Goal: Task Accomplishment & Management: Use online tool/utility

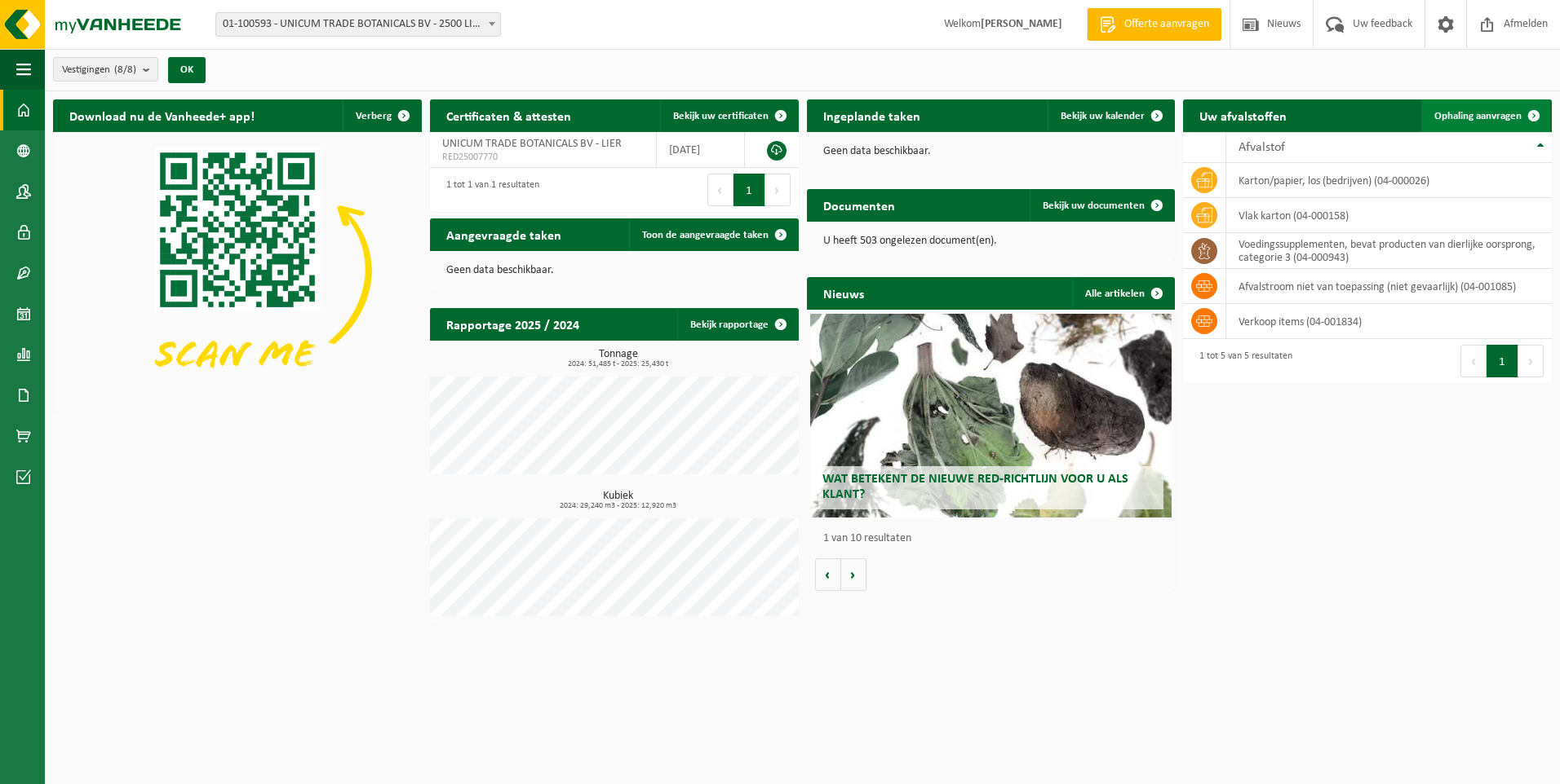
click at [1487, 119] on span "Ophaling aanvragen" at bounding box center [1478, 116] width 87 height 11
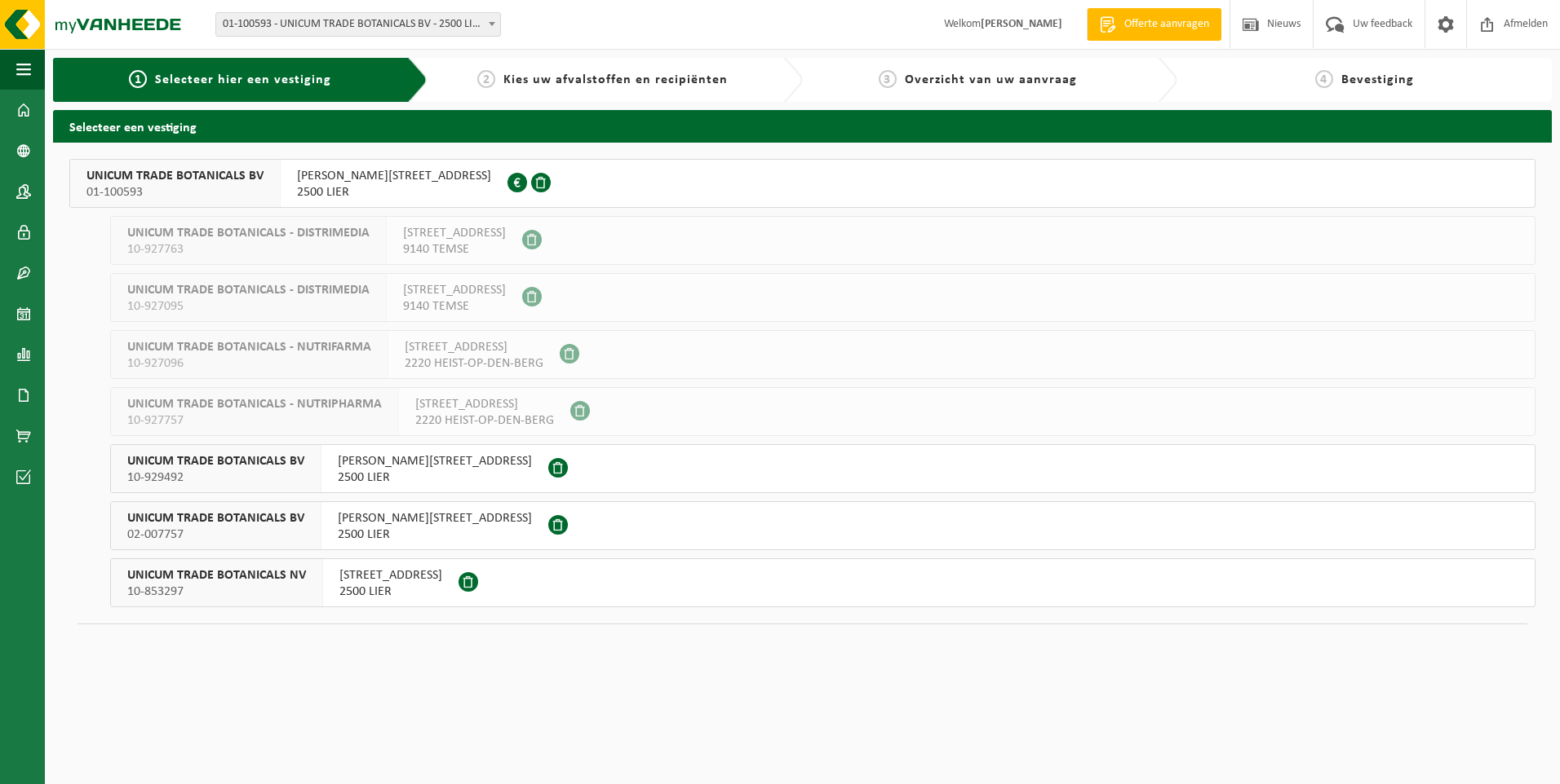
click at [359, 582] on span "ONDERNEMERSSTRAAT 7" at bounding box center [391, 575] width 103 height 16
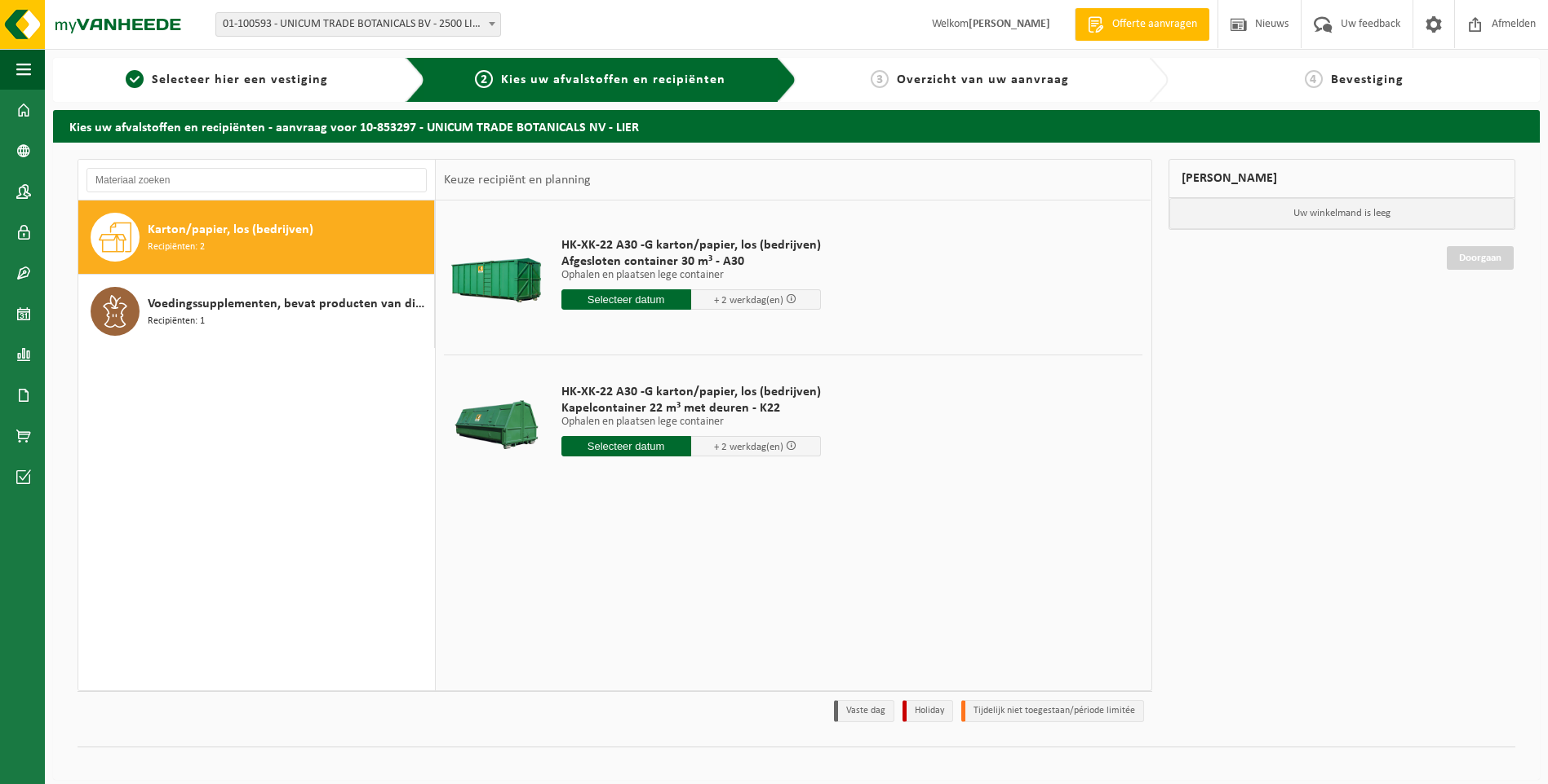
click at [656, 296] on input "text" at bounding box center [625, 300] width 130 height 21
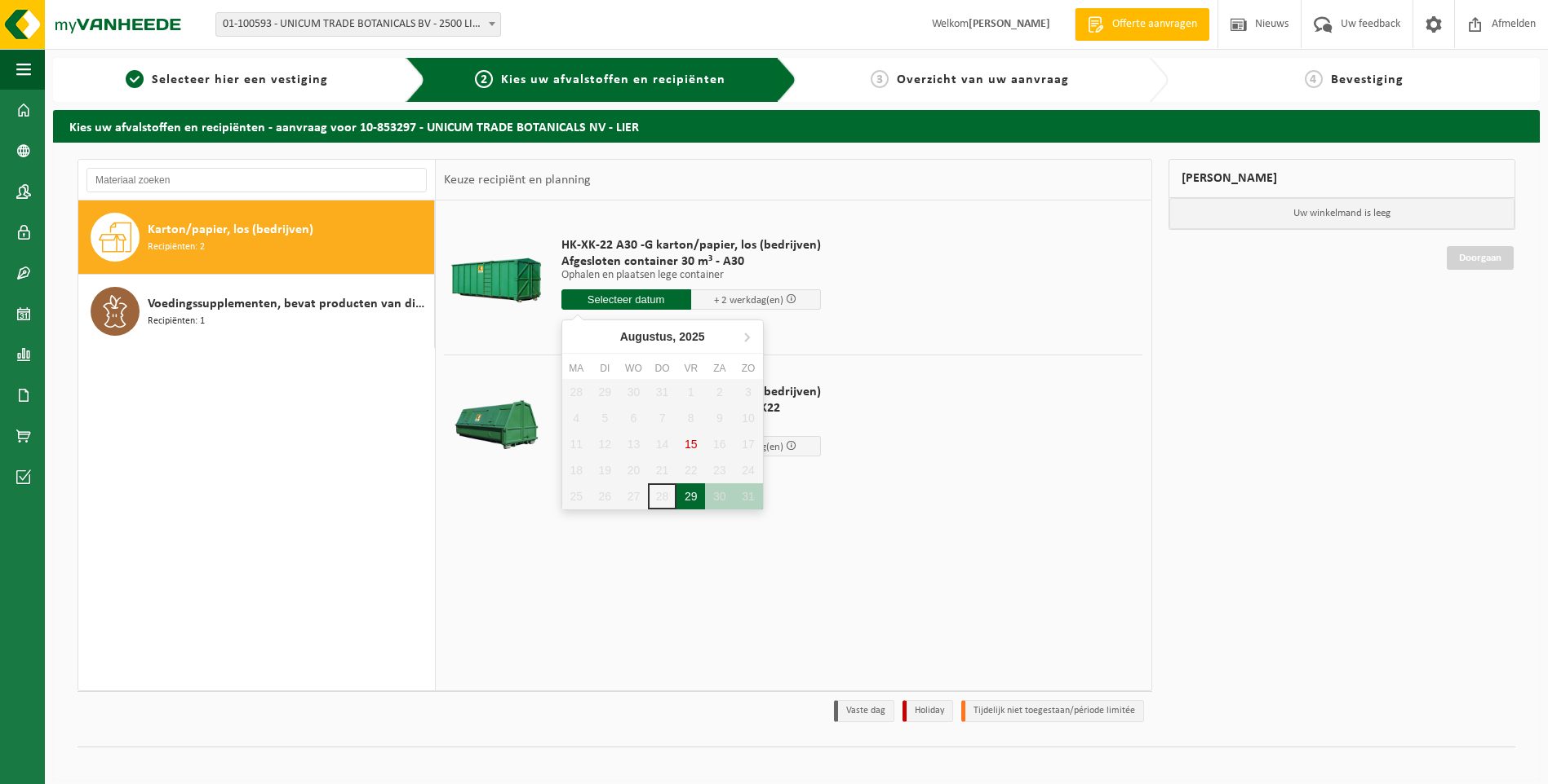
click at [689, 495] on div "29" at bounding box center [690, 496] width 29 height 26
type input "Van [DATE]"
type input "2025-08-29"
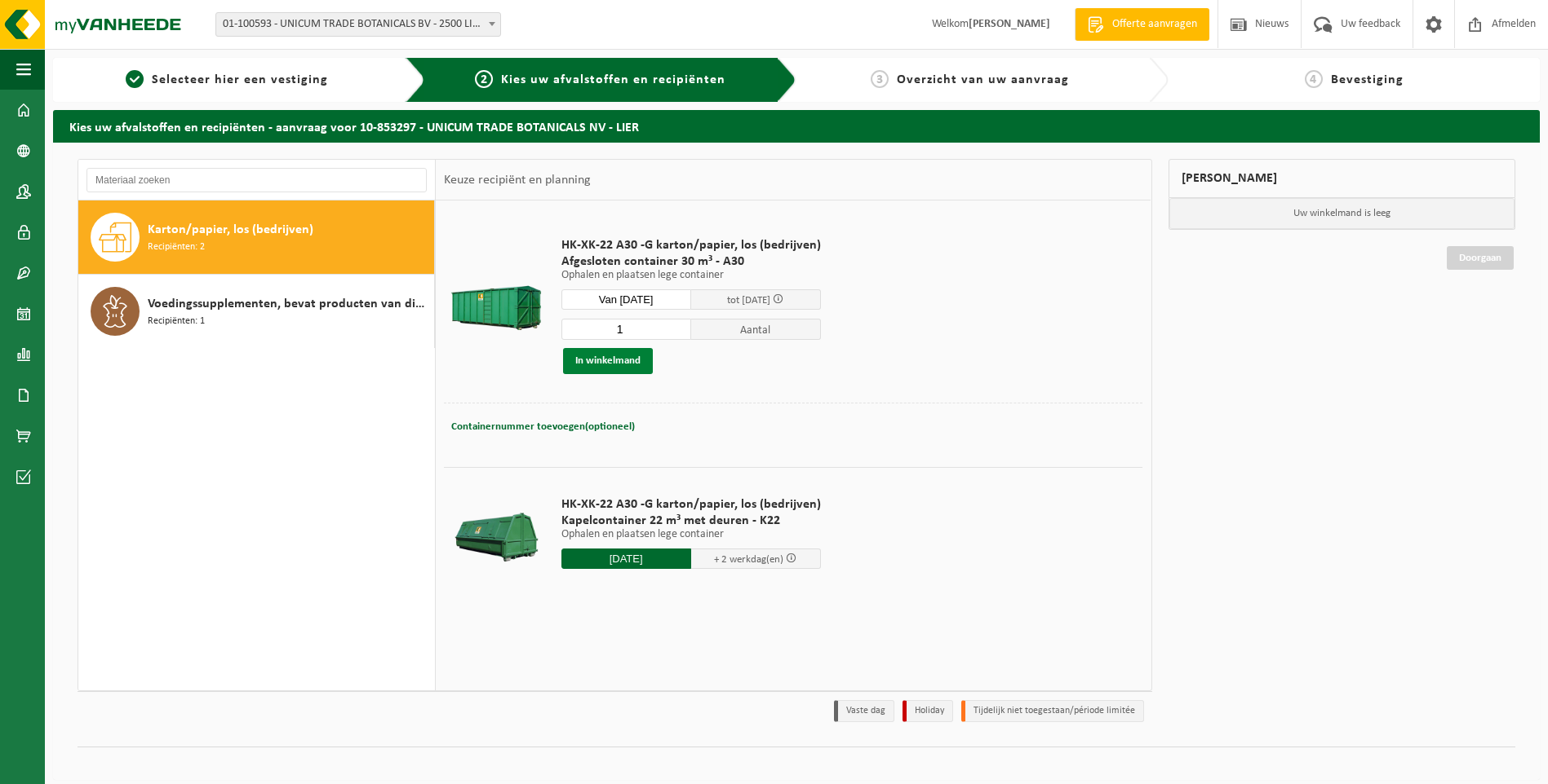
click at [580, 364] on button "In winkelmand" at bounding box center [607, 361] width 90 height 26
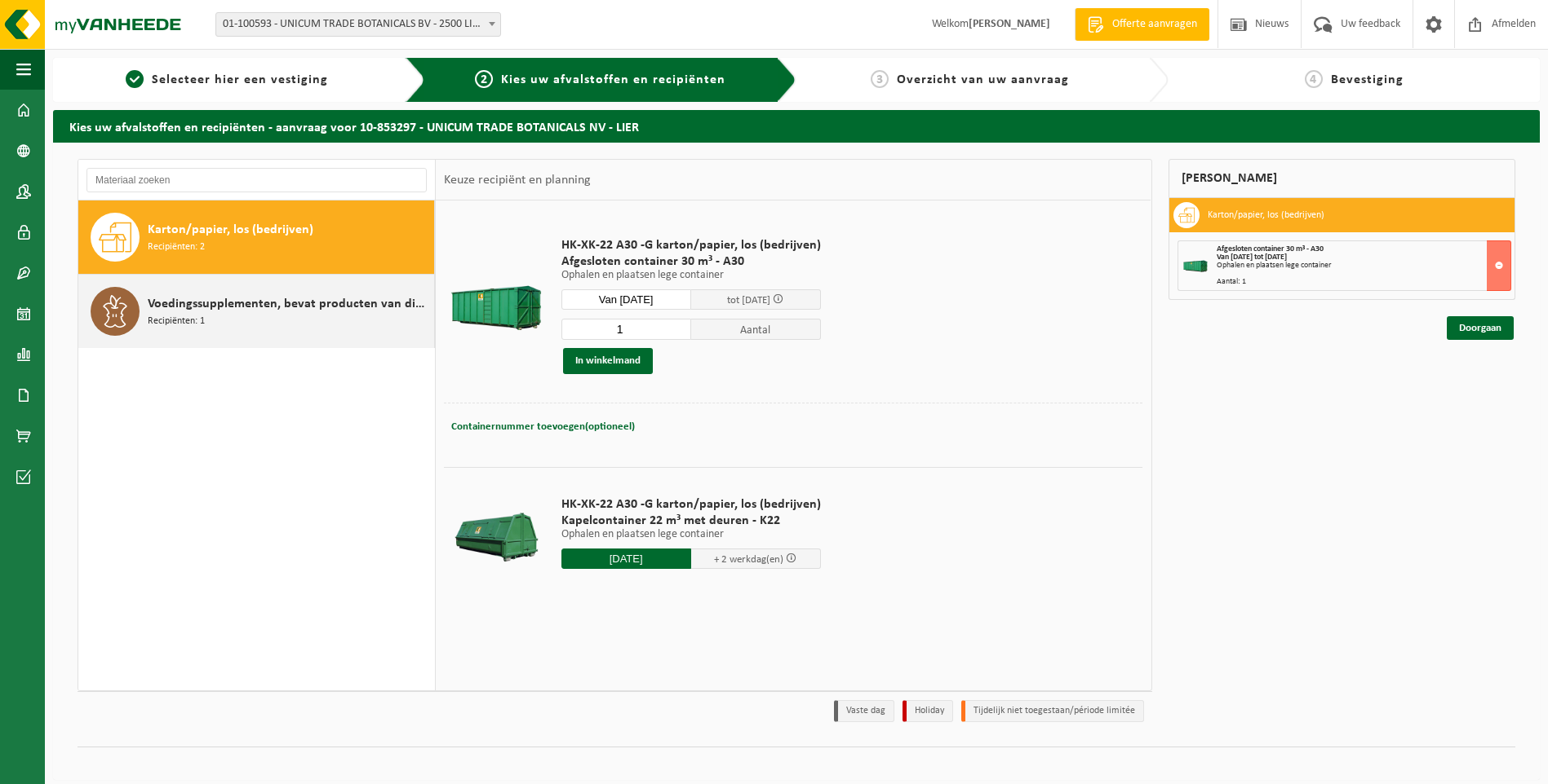
click at [229, 305] on span "Voedingssupplementen, bevat producten van dierlijke oorsprong, categorie 3" at bounding box center [288, 305] width 282 height 20
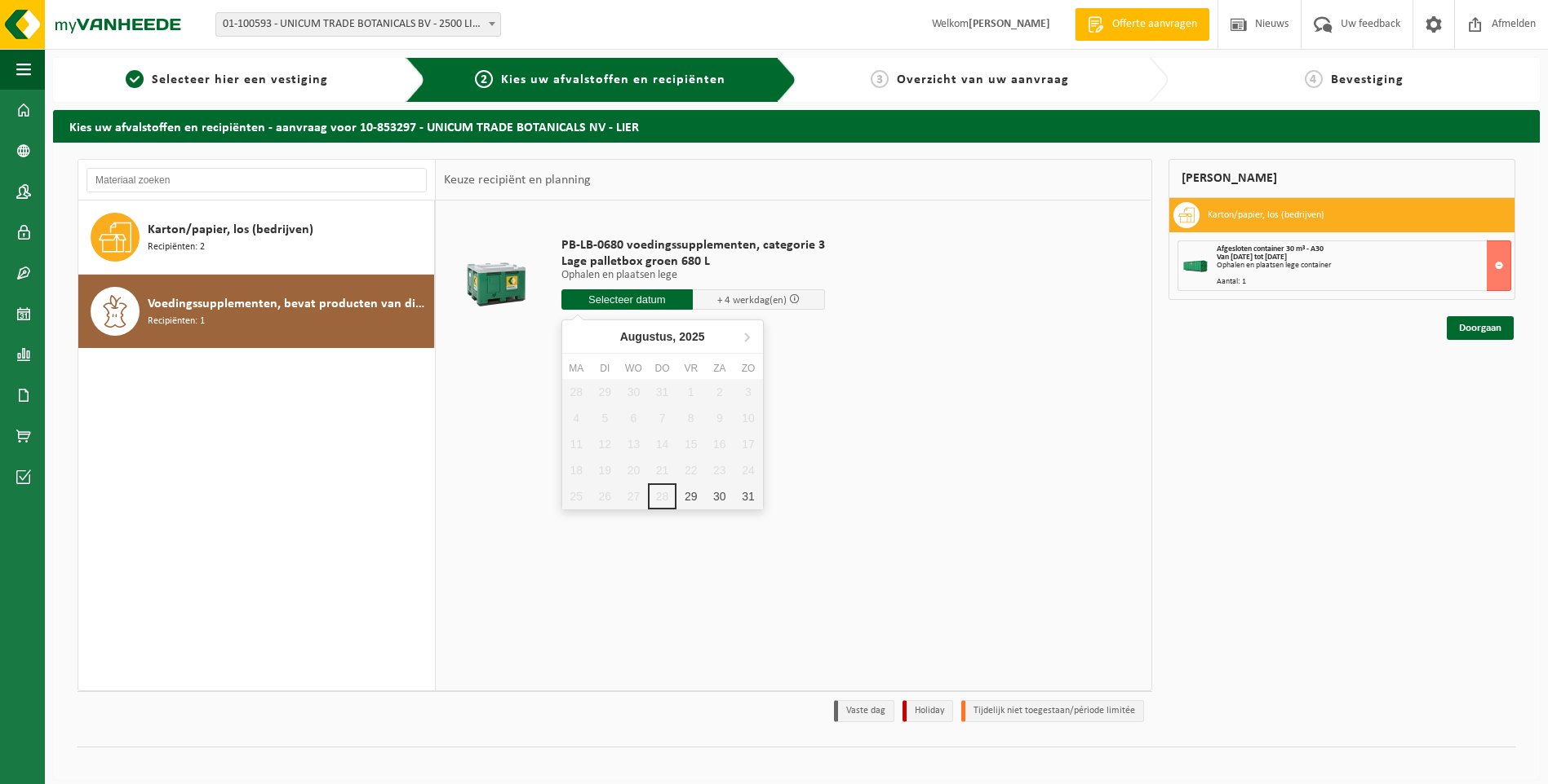
click at [615, 295] on input "text" at bounding box center [627, 300] width 133 height 21
click at [687, 493] on div "29" at bounding box center [690, 496] width 29 height 26
type input "Van 2025-08-29"
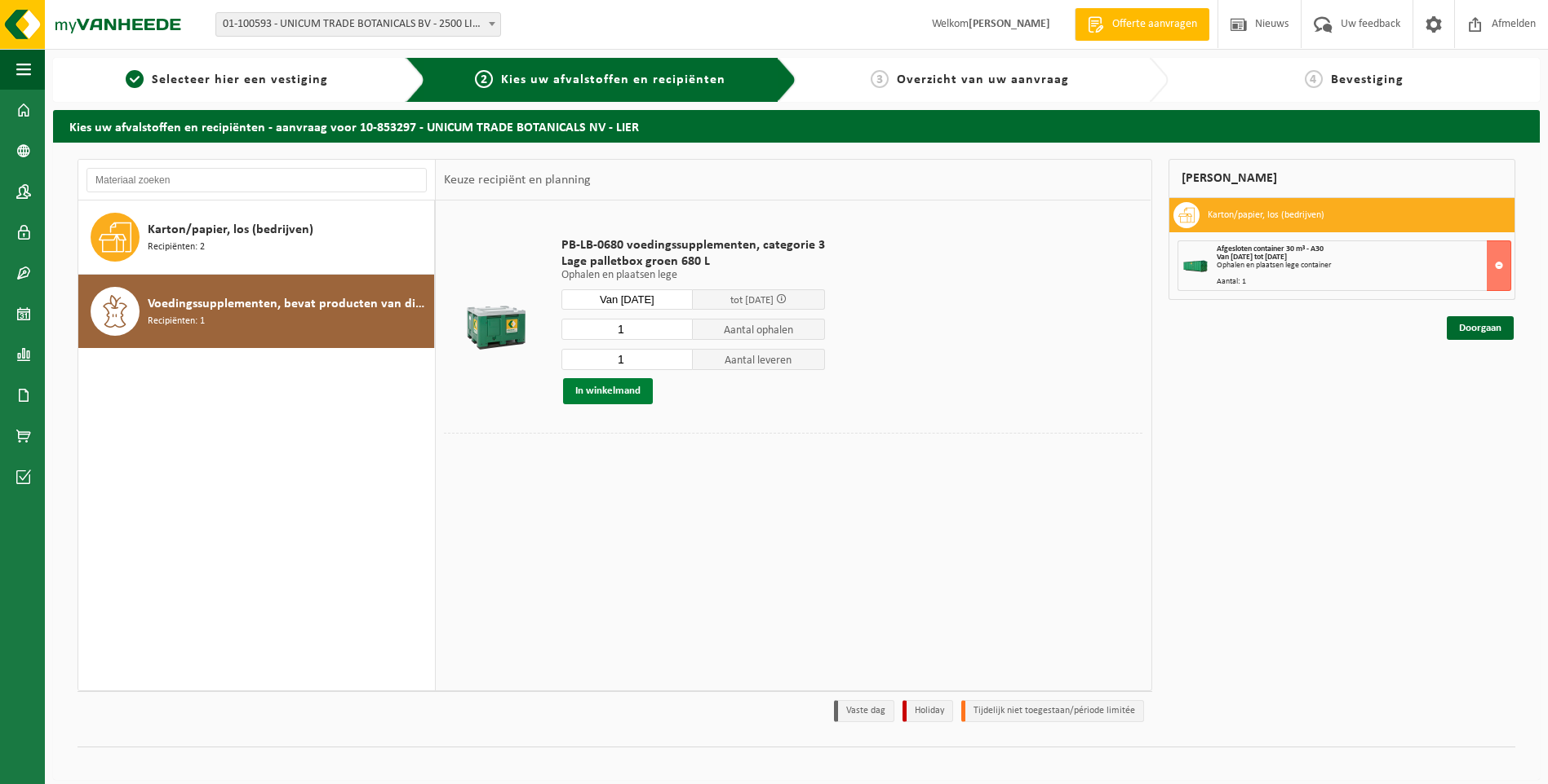
click at [600, 393] on button "In winkelmand" at bounding box center [607, 392] width 90 height 26
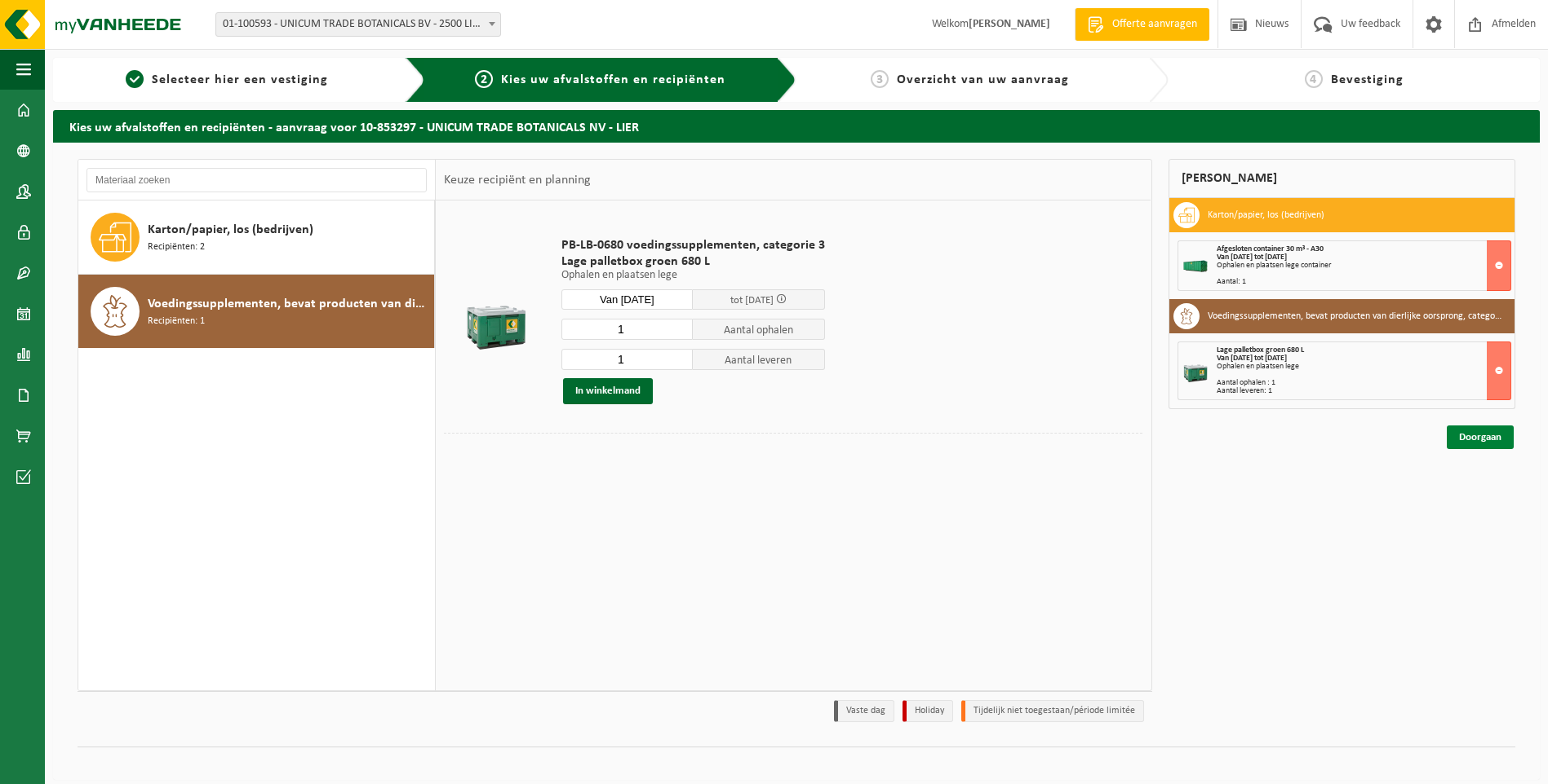
click at [1461, 438] on link "Doorgaan" at bounding box center [1480, 438] width 67 height 24
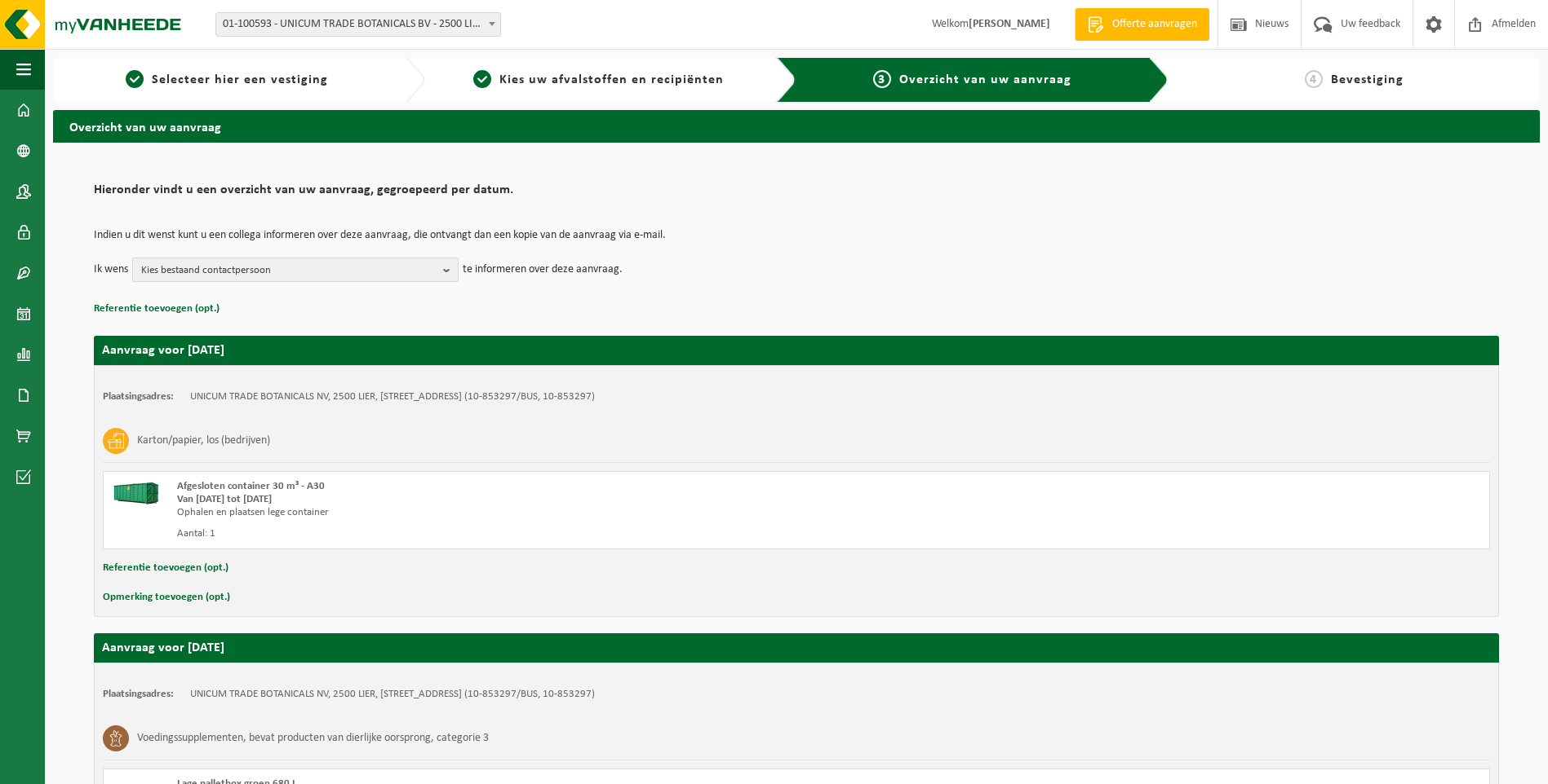
click at [156, 272] on span "Kies bestaand contactpersoon" at bounding box center [289, 270] width 296 height 25
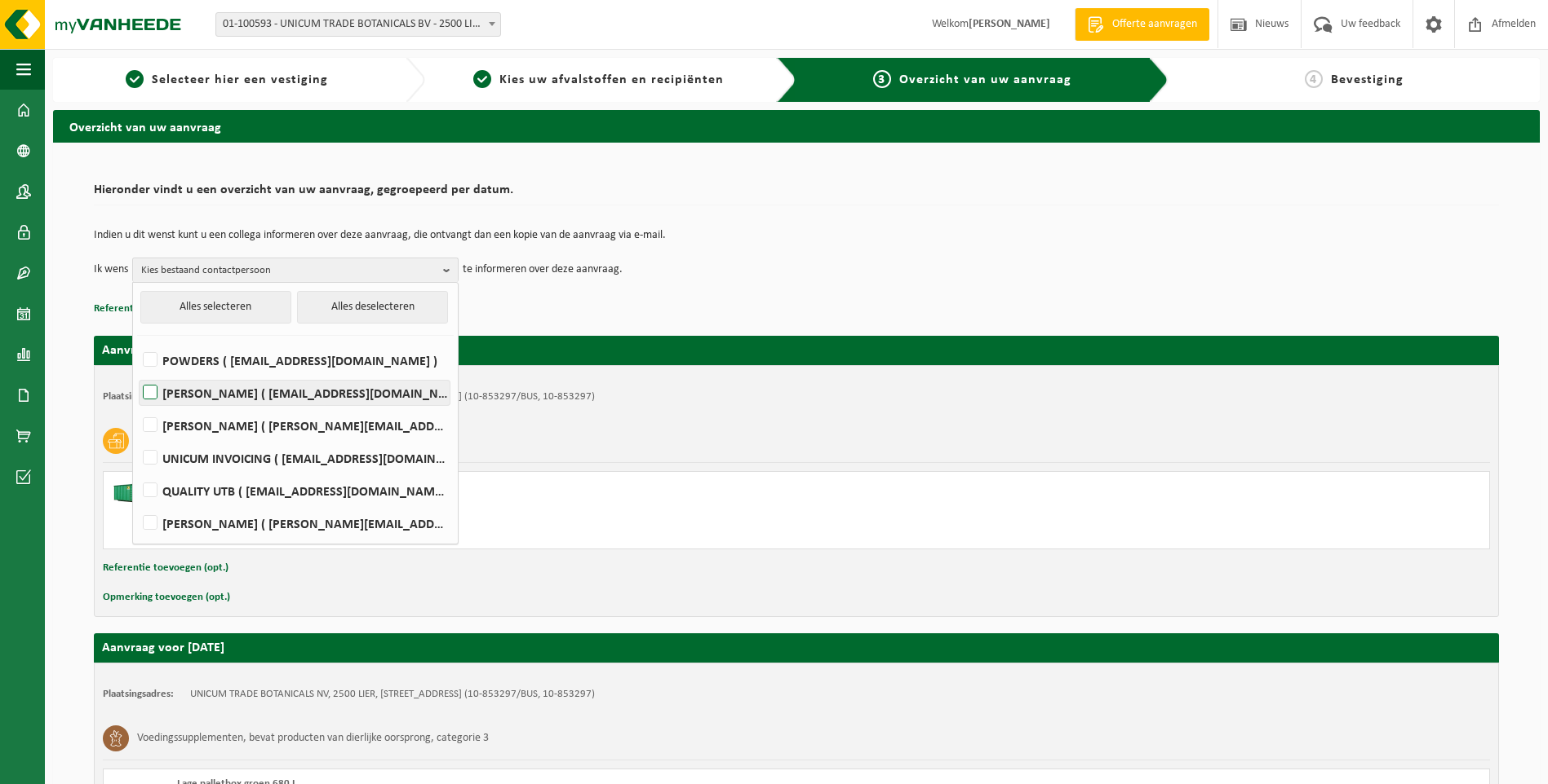
click at [151, 389] on label "NATAN BAELE ( natan@utb-botanicals.be )" at bounding box center [294, 392] width 310 height 25
click at [137, 373] on input "NATAN BAELE ( natan@utb-botanicals.be )" at bounding box center [137, 372] width 1 height 1
checkbox input "true"
click at [749, 279] on td "Ik wens NATAN BAELE Alles selecteren Alles deselecteren POWDERS ( powders@utb-b…" at bounding box center [796, 270] width 1405 height 25
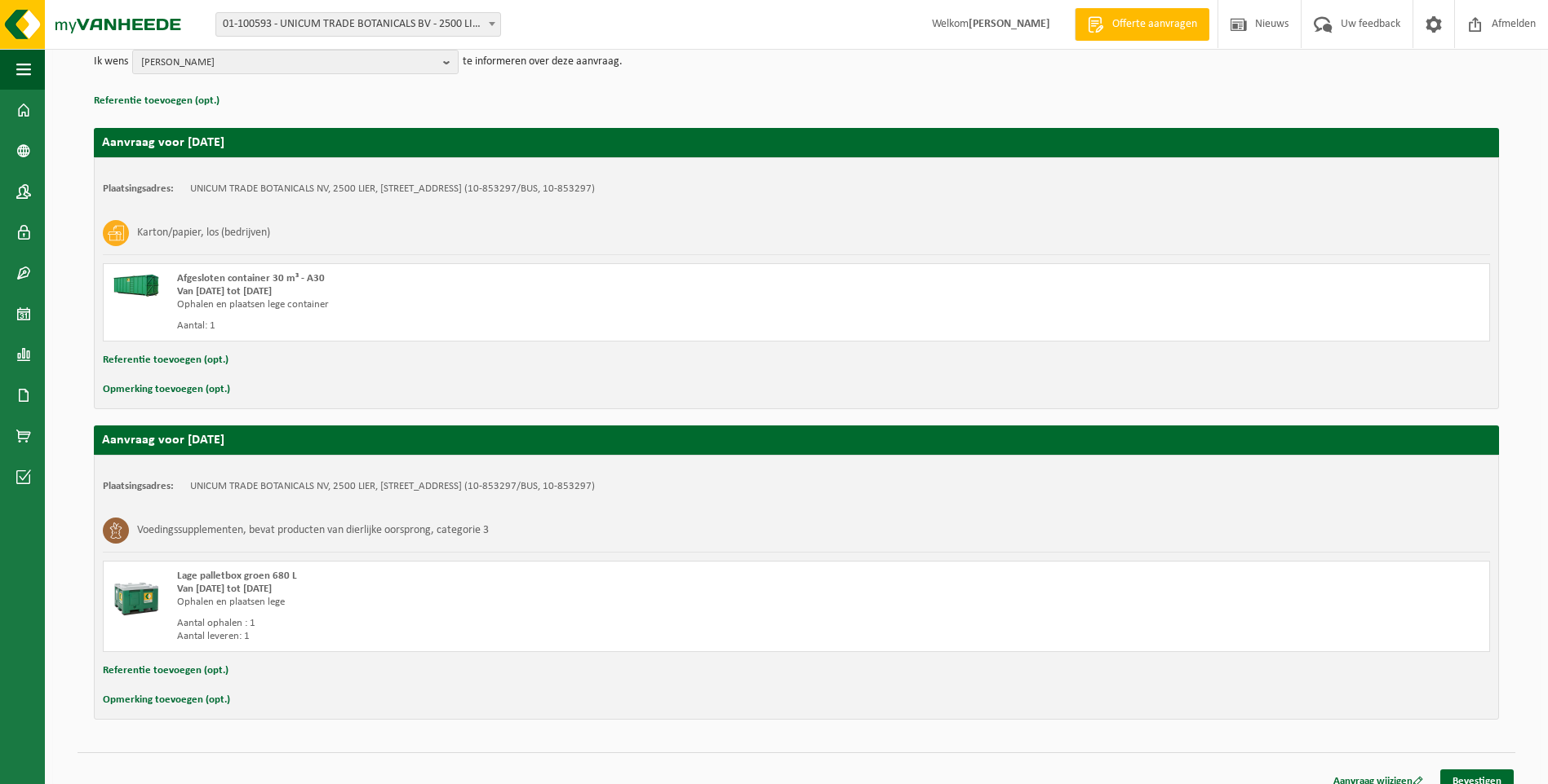
scroll to position [225, 0]
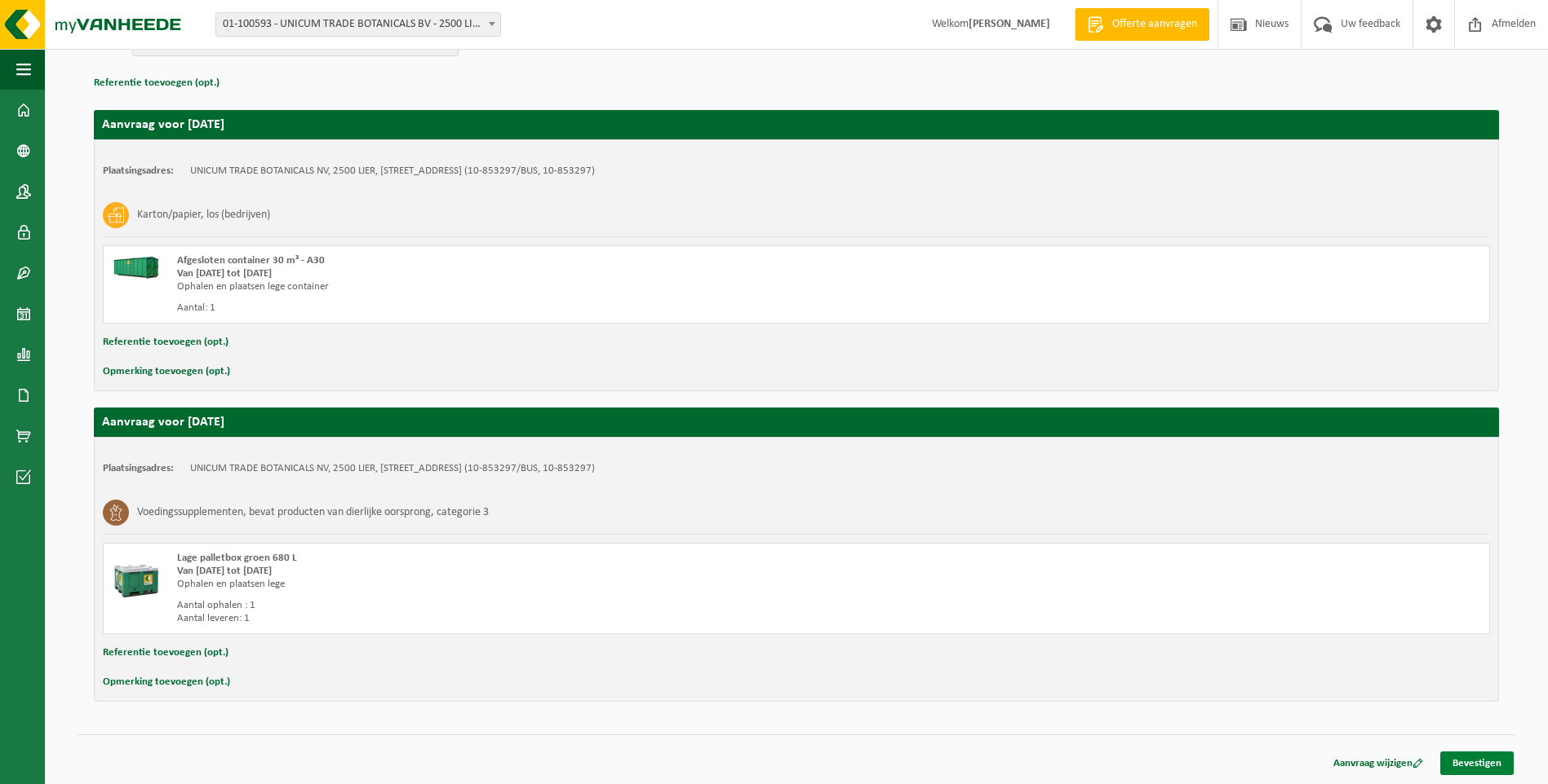
click at [1467, 765] on link "Bevestigen" at bounding box center [1477, 763] width 73 height 24
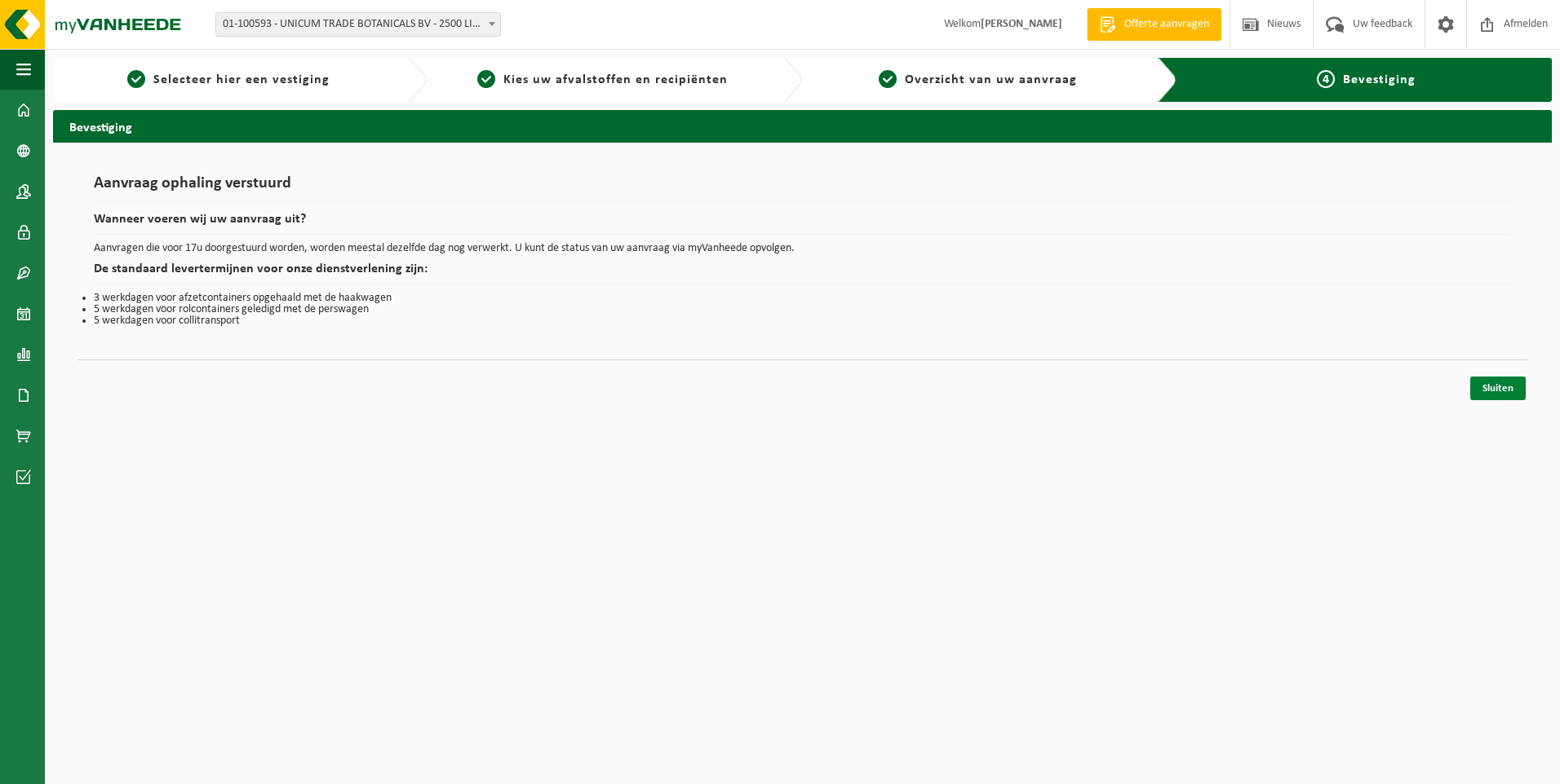
click at [1488, 392] on link "Sluiten" at bounding box center [1498, 389] width 55 height 24
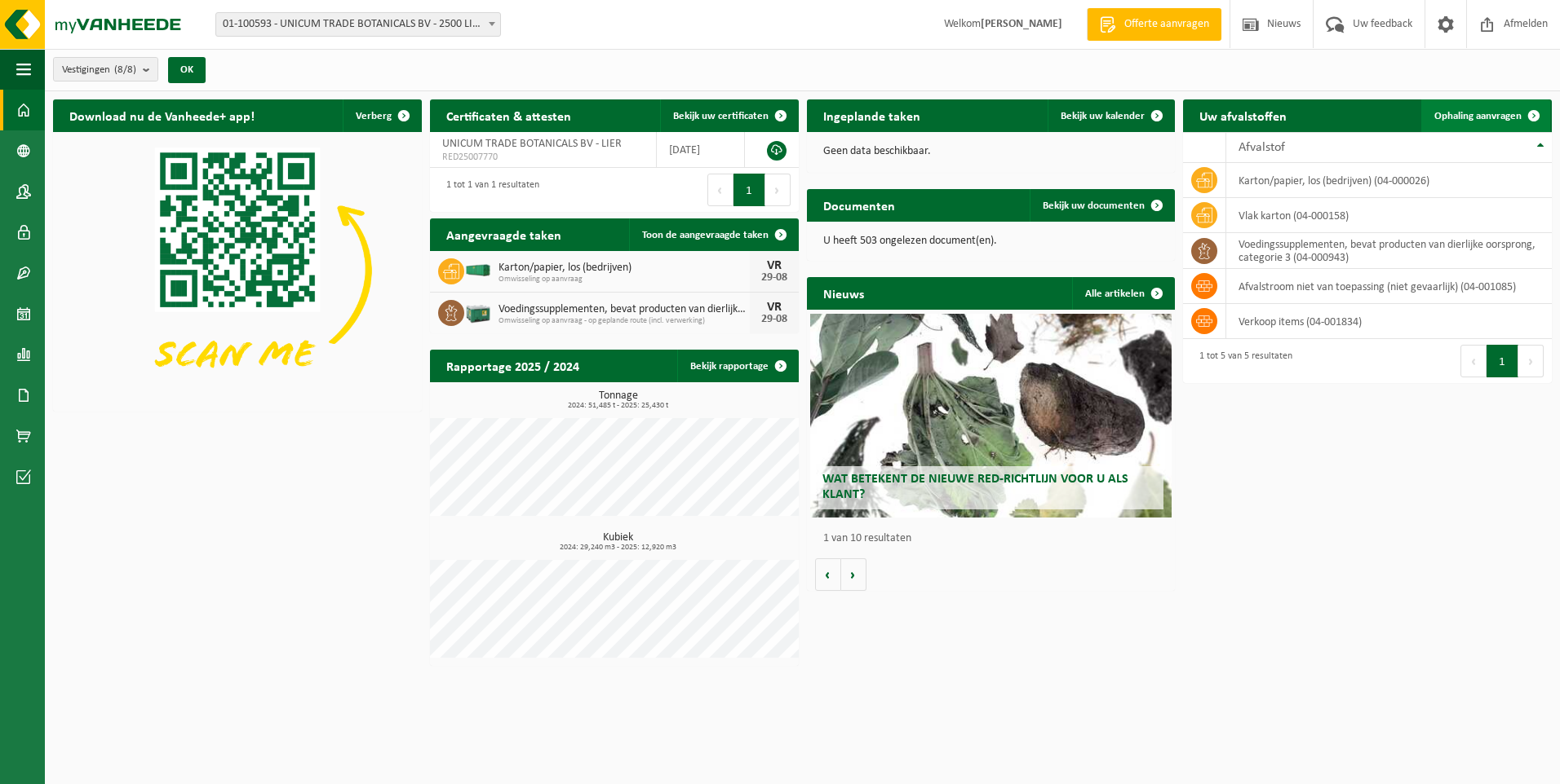
click at [1487, 121] on span "Ophaling aanvragen" at bounding box center [1478, 116] width 87 height 11
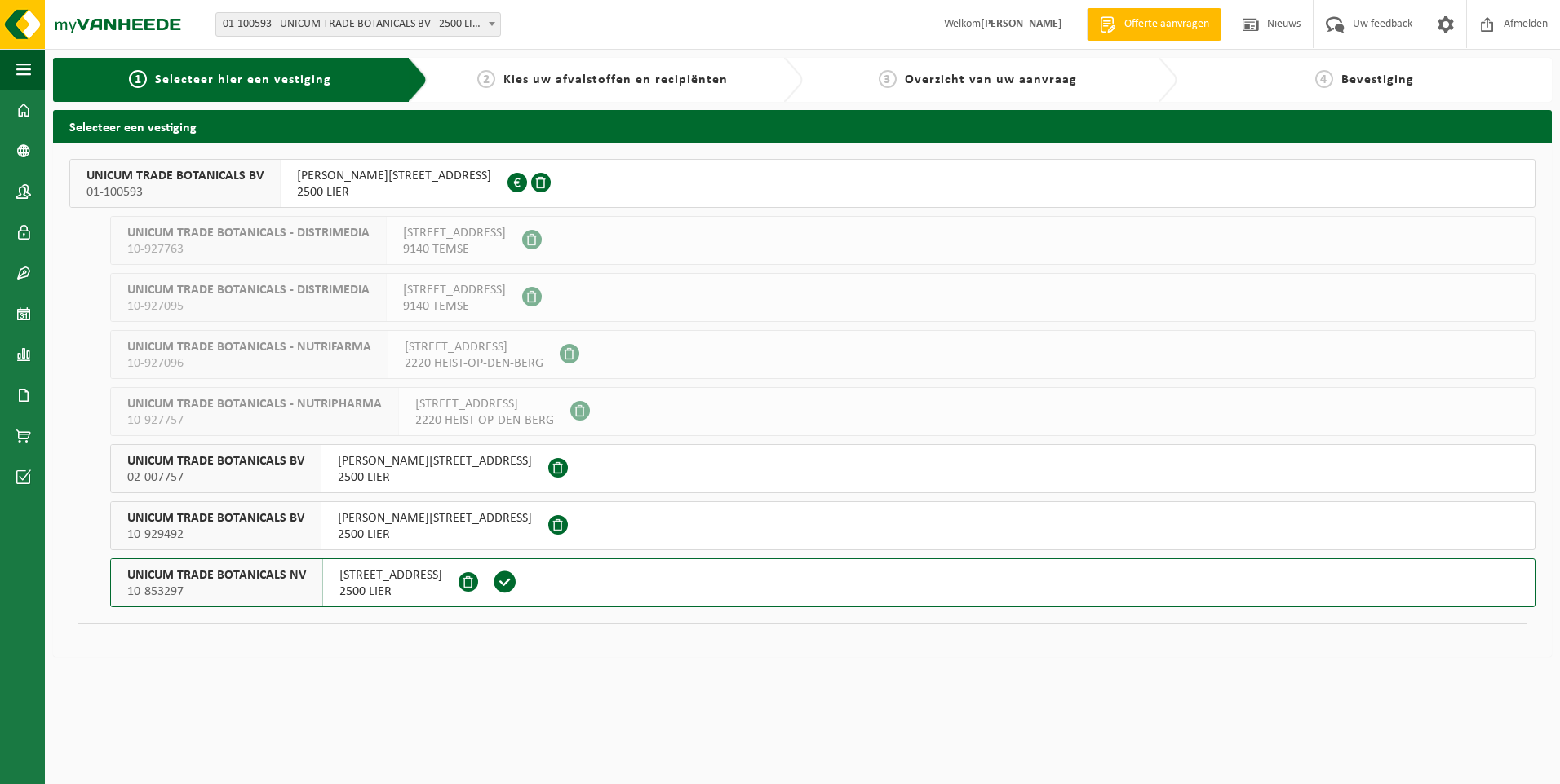
click at [391, 579] on span "[STREET_ADDRESS]" at bounding box center [391, 575] width 103 height 16
click at [355, 186] on span "2500 LIER" at bounding box center [394, 192] width 194 height 16
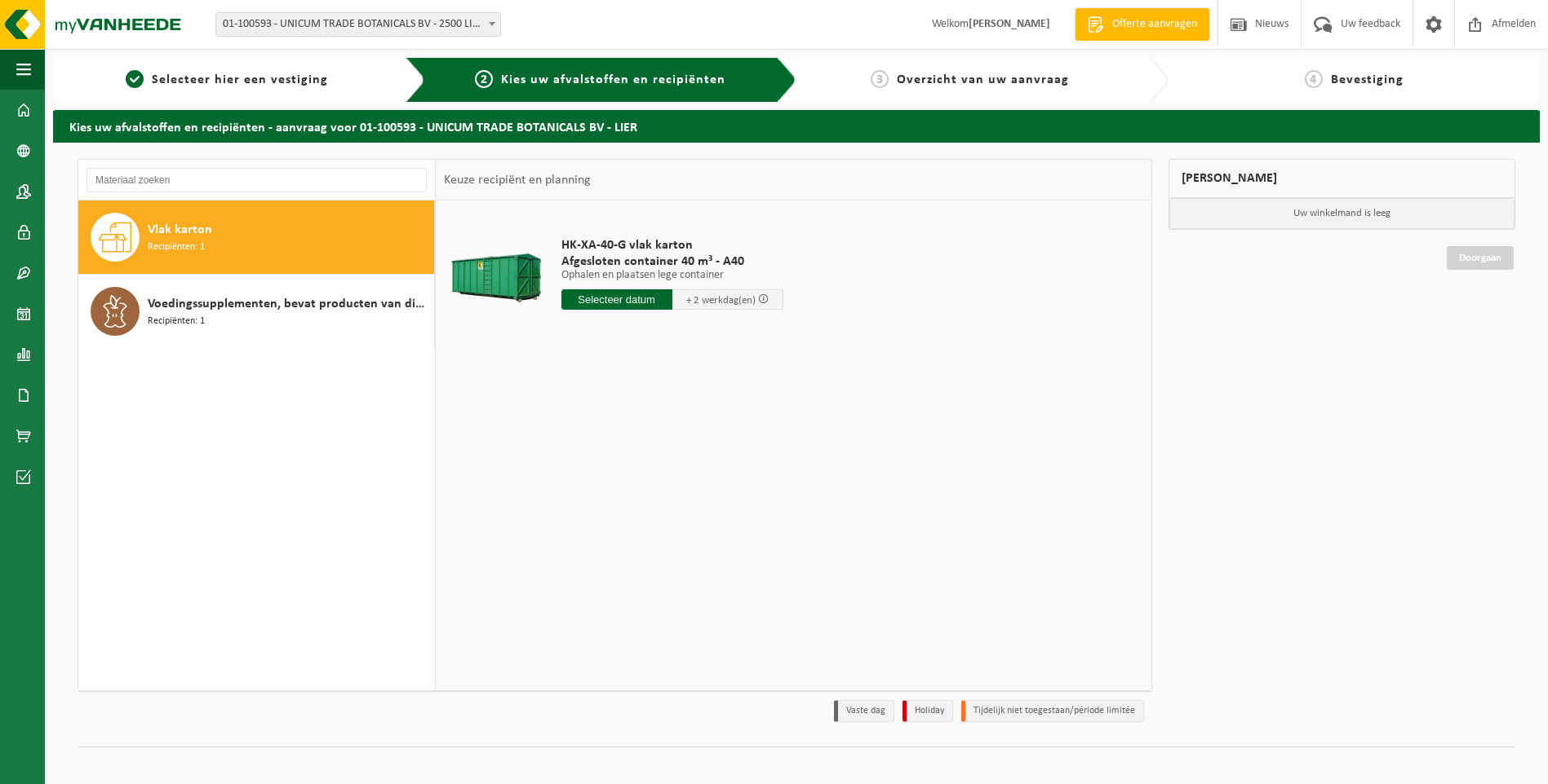
click at [560, 307] on div "HK-XA-40-G vlak karton Afgesloten container 40 m³ - A40 Ophalen en plaatsen leg…" at bounding box center [672, 278] width 238 height 114
click at [576, 306] on input "text" at bounding box center [616, 300] width 111 height 21
click at [692, 495] on div "29" at bounding box center [690, 496] width 29 height 26
type input "Van 2025-08-29"
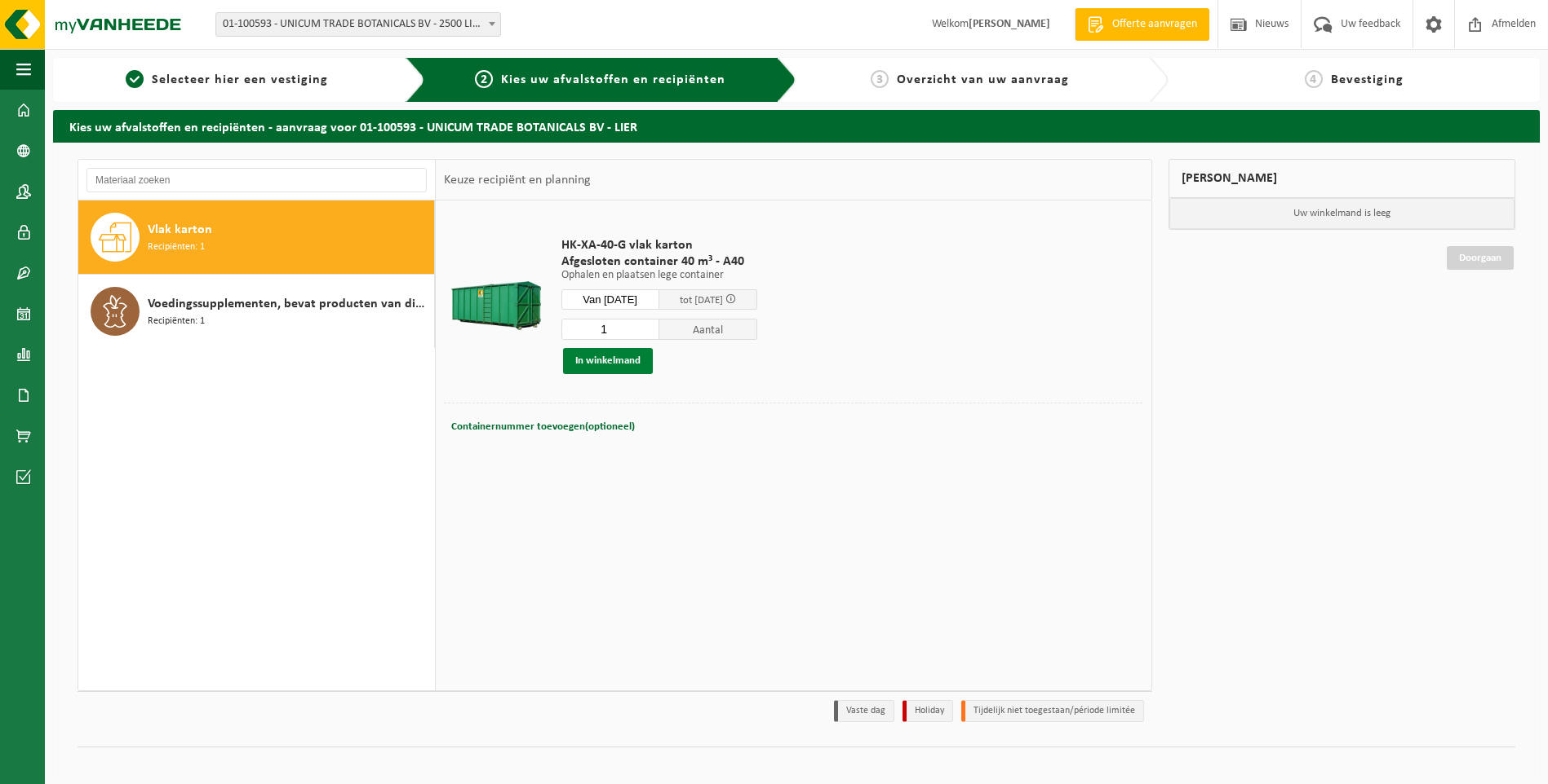
click at [609, 365] on button "In winkelmand" at bounding box center [607, 361] width 90 height 26
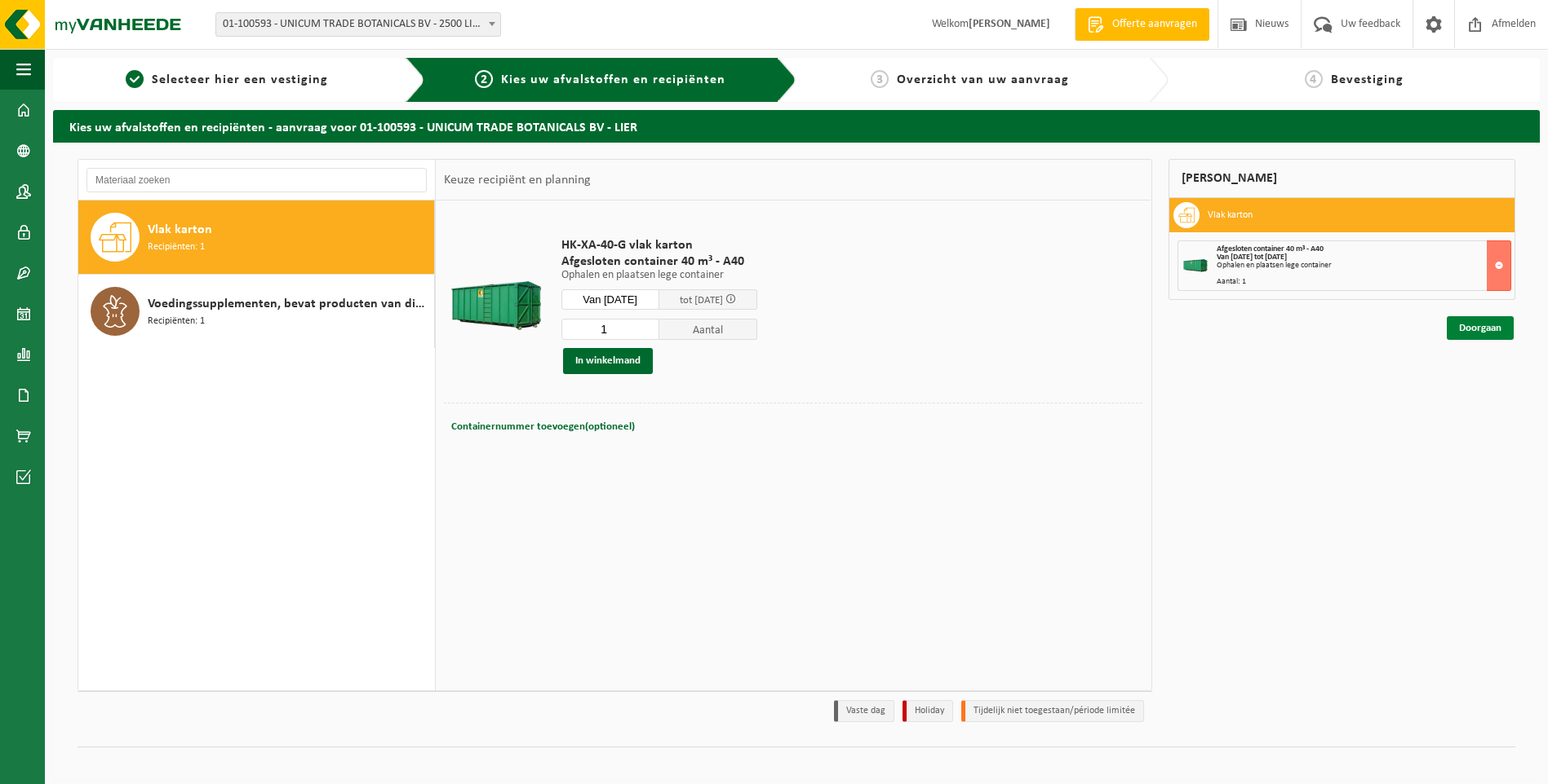
click at [1493, 336] on link "Doorgaan" at bounding box center [1480, 328] width 67 height 24
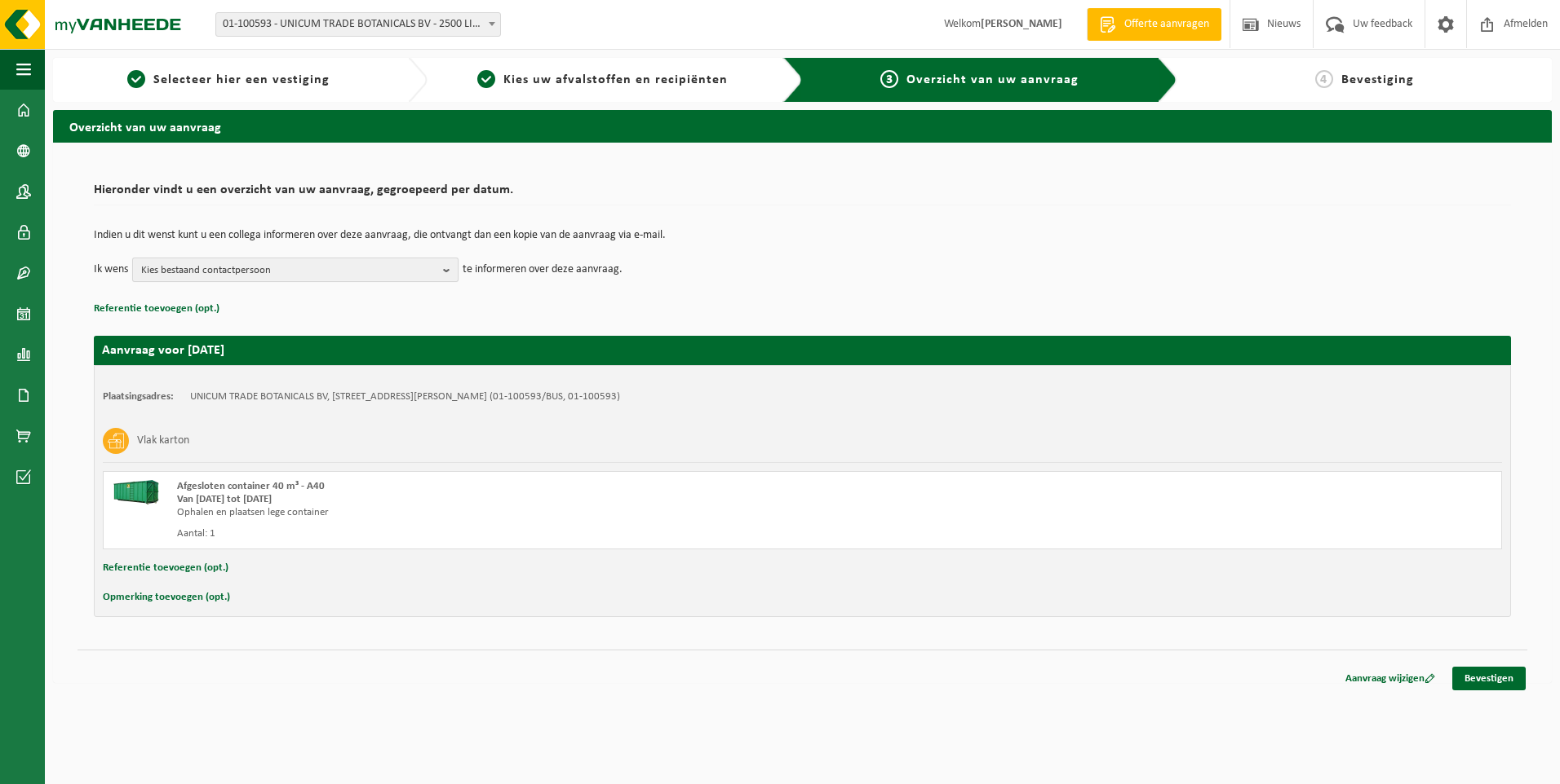
click at [171, 272] on span "Kies bestaand contactpersoon" at bounding box center [289, 270] width 296 height 25
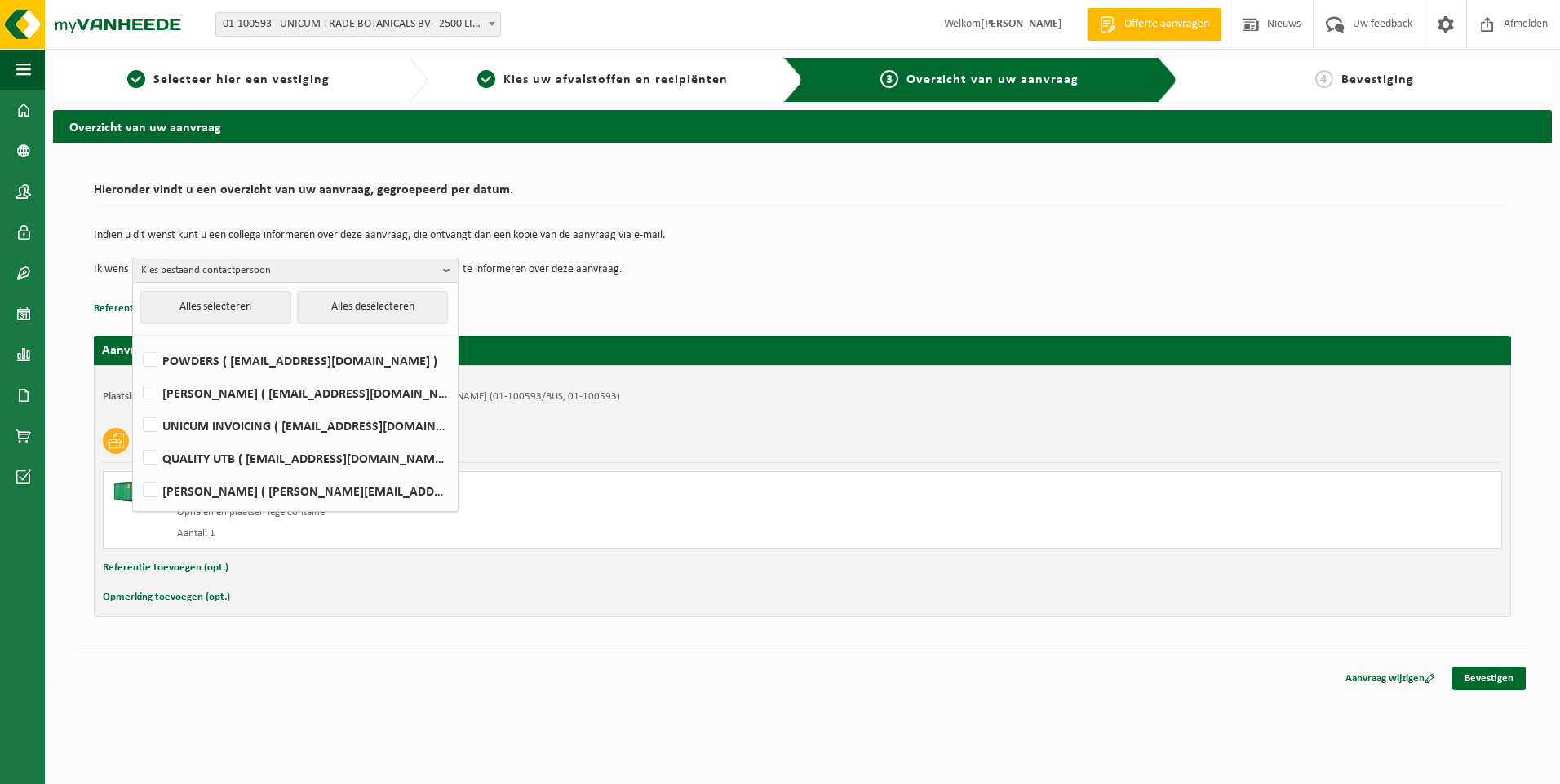
click at [882, 198] on h2 "Hieronder vindt u een overzicht van uw aanvraag, gegroepeerd per datum." at bounding box center [802, 195] width 1418 height 22
